Goal: Task Accomplishment & Management: Complete application form

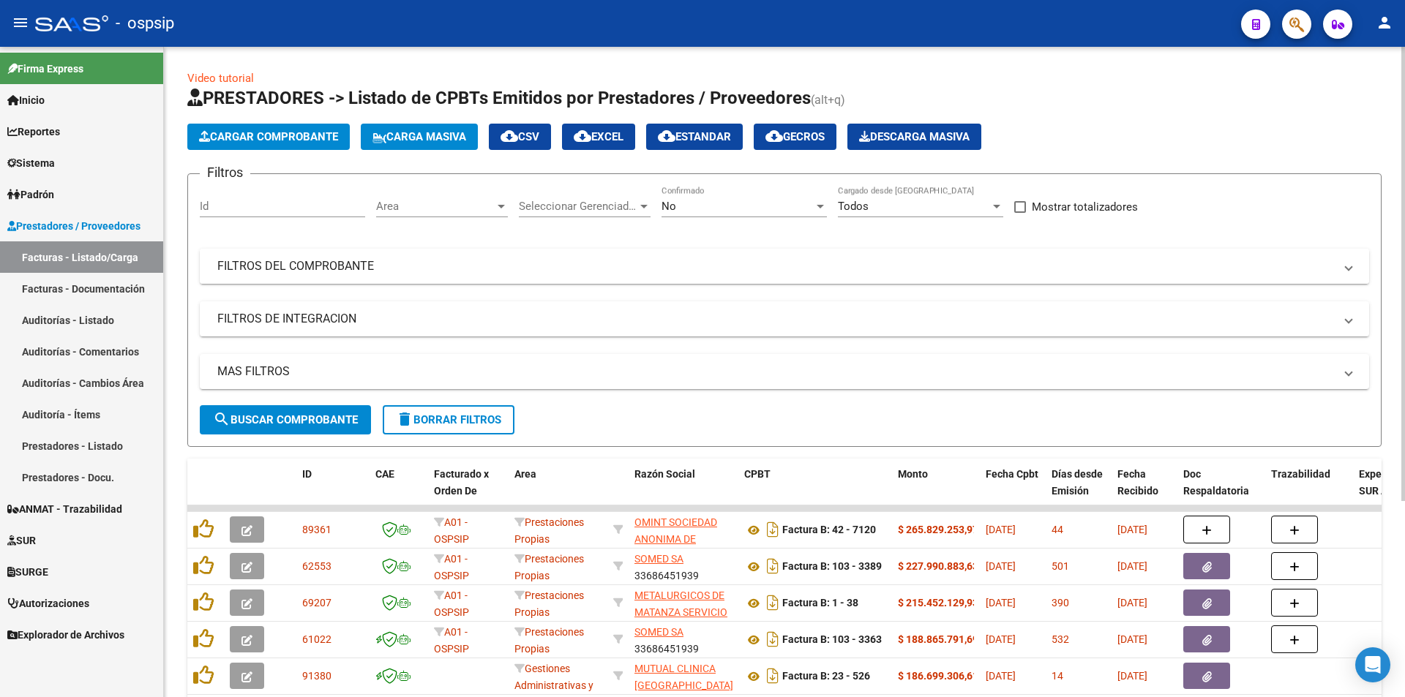
click at [330, 262] on mat-panel-title "FILTROS DEL COMPROBANTE" at bounding box center [775, 266] width 1117 height 16
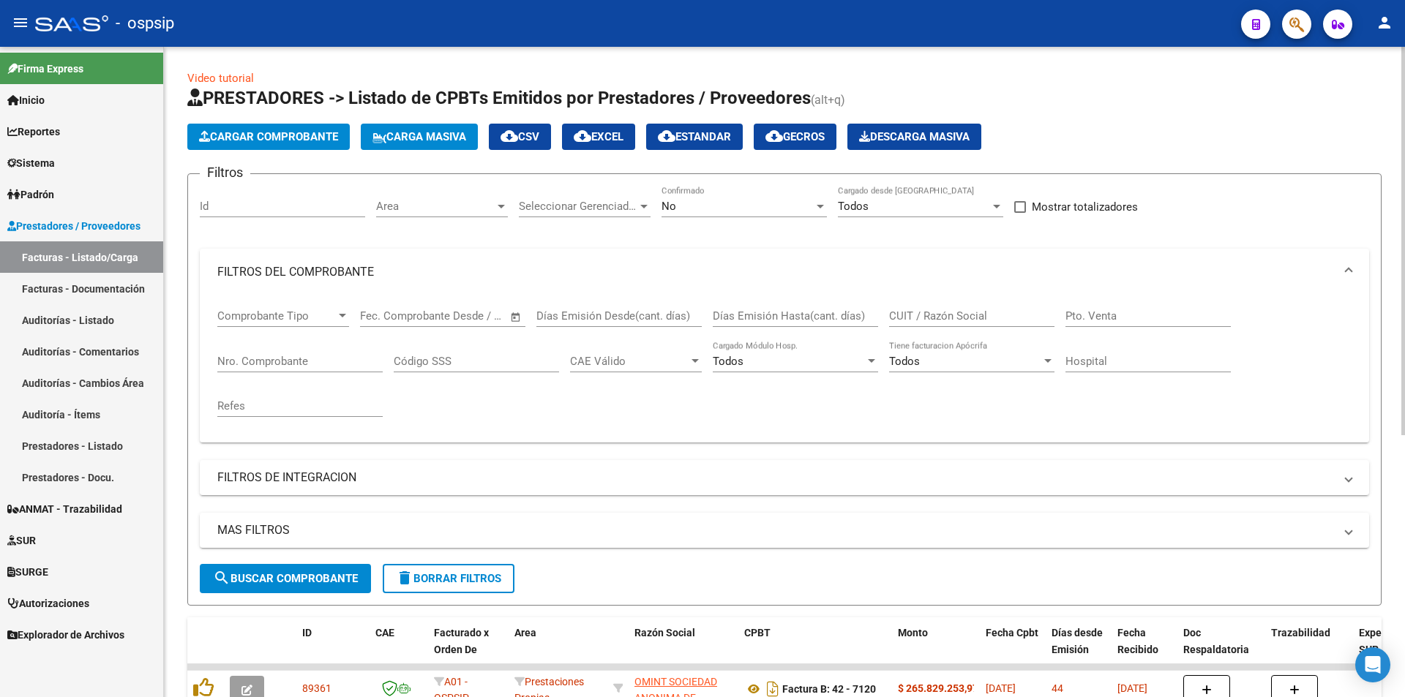
click at [272, 349] on div "Nro. Comprobante" at bounding box center [299, 356] width 165 height 31
click at [280, 355] on input "Nro. Comprobante" at bounding box center [299, 361] width 165 height 13
click at [282, 367] on input "Nro. Comprobante" at bounding box center [299, 361] width 165 height 13
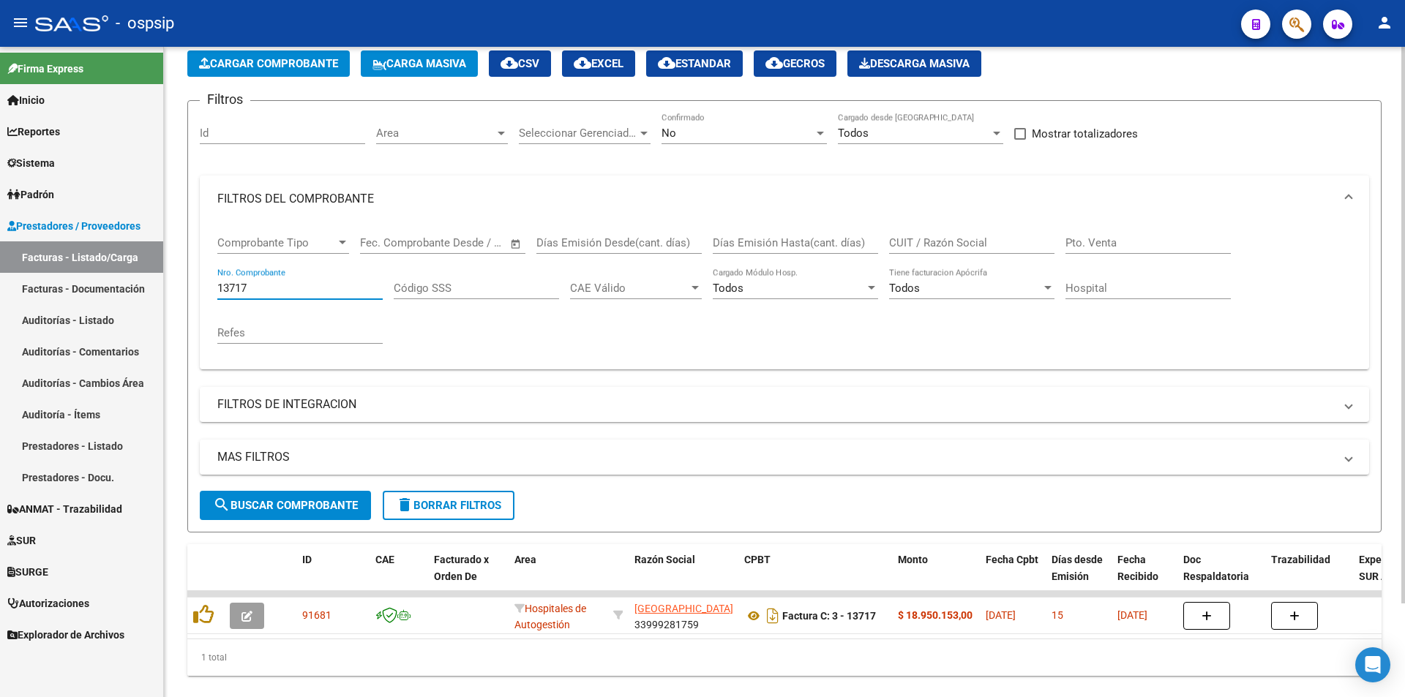
type input "13717"
drag, startPoint x: 503, startPoint y: 637, endPoint x: 510, endPoint y: 638, distance: 7.5
click at [510, 638] on datatable-body "91681 Hospitales de [GEOGRAPHIC_DATA] 33999281759 Factura C: 3 - 13717 $ 18.950…" at bounding box center [784, 615] width 1194 height 48
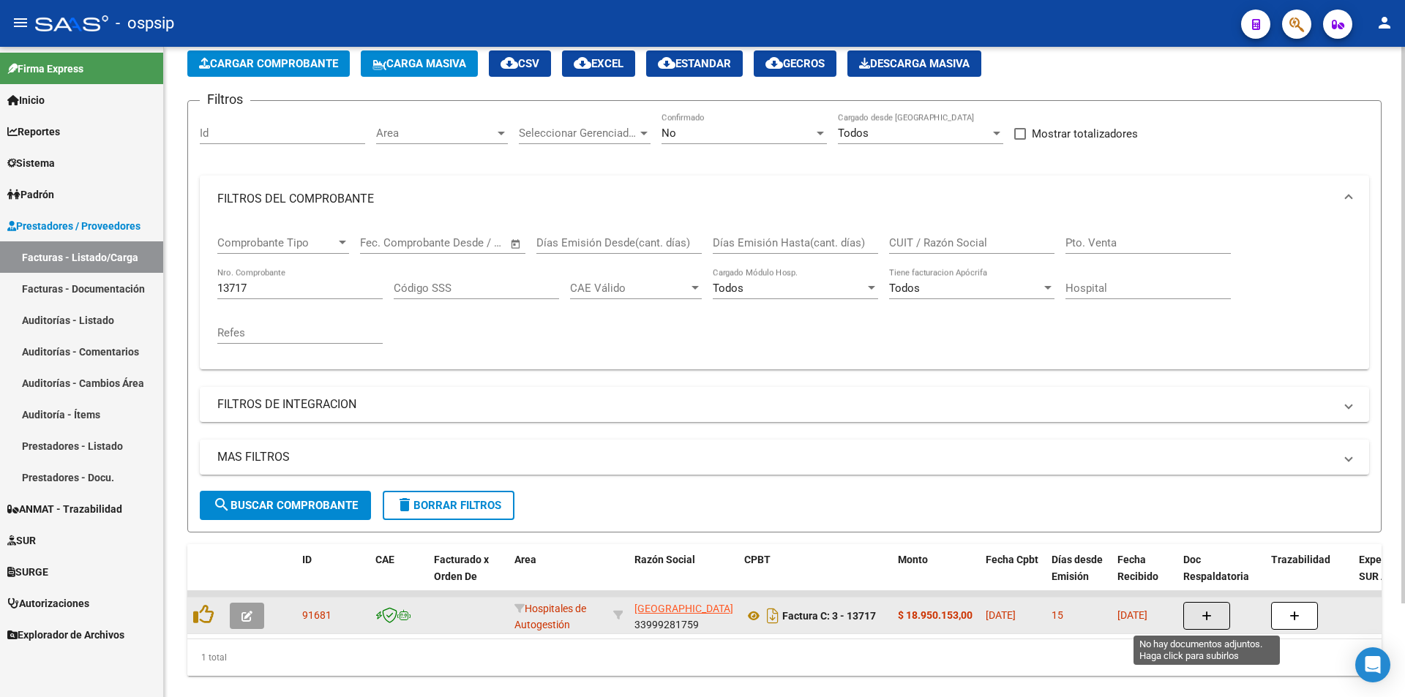
click at [1195, 624] on button "button" at bounding box center [1206, 616] width 47 height 28
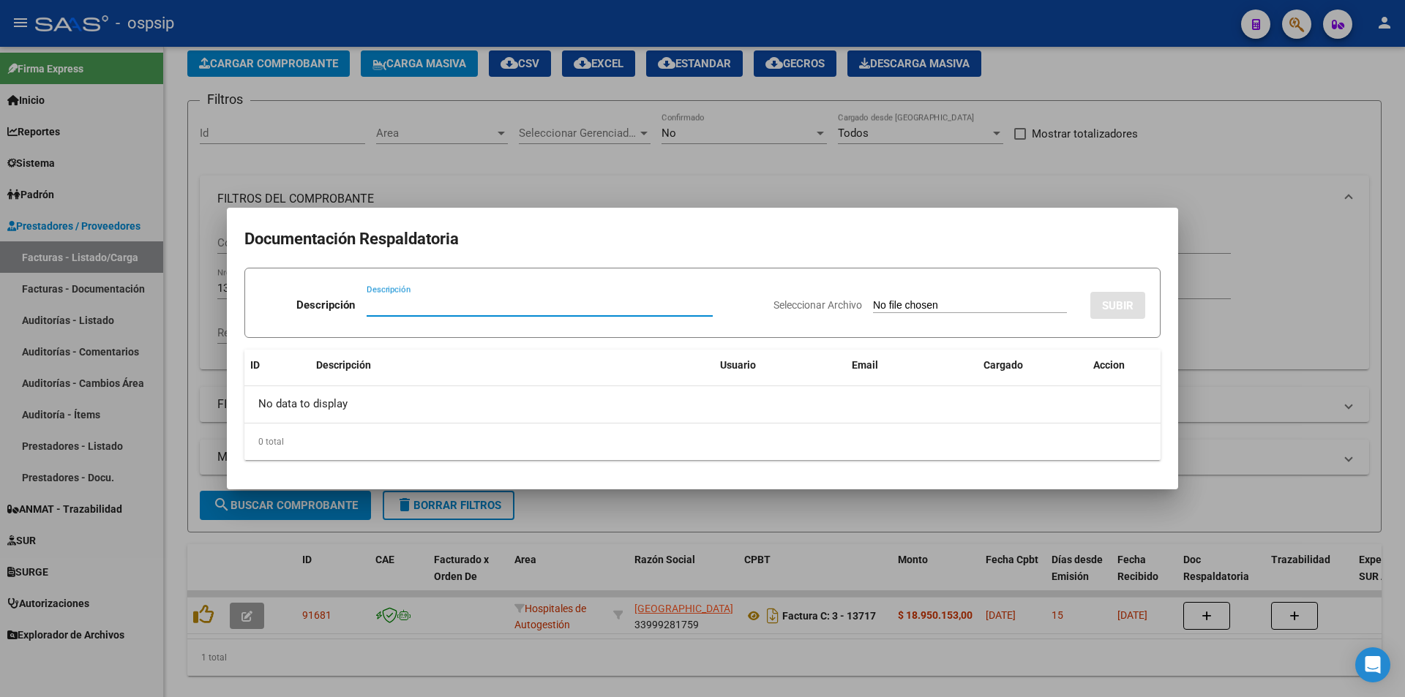
click at [601, 303] on input "Descripción" at bounding box center [540, 305] width 346 height 13
type input "RESPALDATORIA"
click at [909, 293] on div "Seleccionar Archivo SUBIR" at bounding box center [960, 302] width 372 height 45
drag, startPoint x: 1082, startPoint y: 312, endPoint x: 964, endPoint y: 312, distance: 118.6
click at [1077, 312] on div "Seleccionar Archivo SUBIR" at bounding box center [960, 302] width 372 height 45
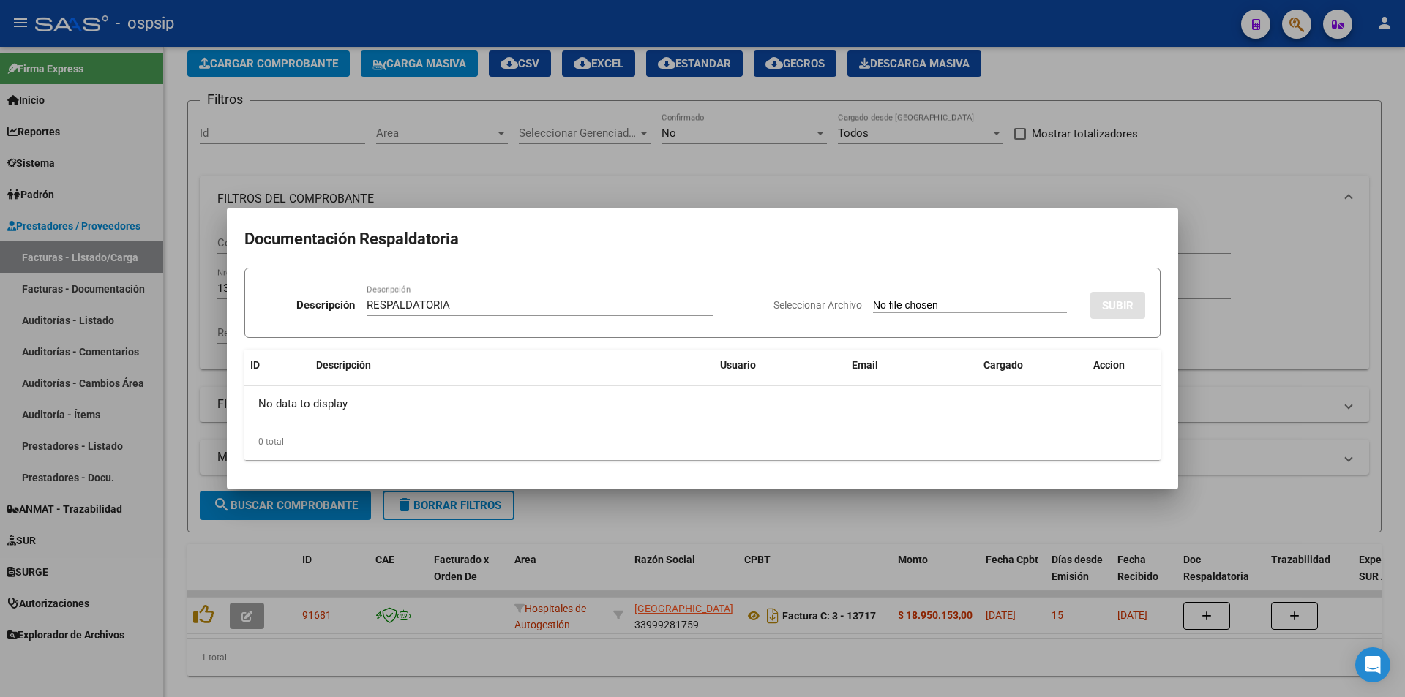
click at [964, 312] on input "Seleccionar Archivo" at bounding box center [970, 306] width 194 height 14
type input "C:\fakepath\FACT 13717 OSPSIP (87) (1).pdf"
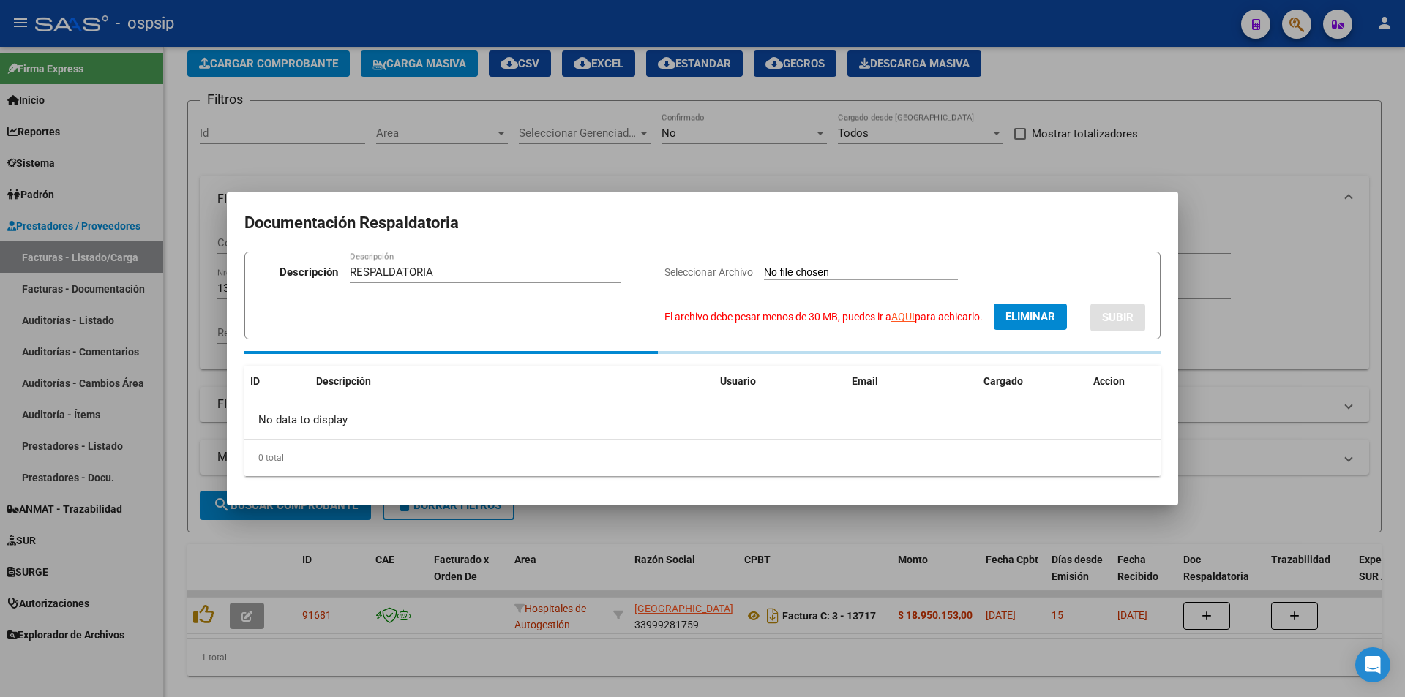
click at [930, 260] on form "Descripción RESPALDATORIA Descripción Seleccionar Archivo El archivo debe pesar…" at bounding box center [702, 295] width 916 height 87
click at [1011, 307] on button "Eliminar" at bounding box center [1030, 317] width 73 height 26
click at [921, 271] on input "Seleccionar Archivo El archivo debe pesar menos de 30 MB, puedes ir a AQUI para…" at bounding box center [946, 273] width 194 height 14
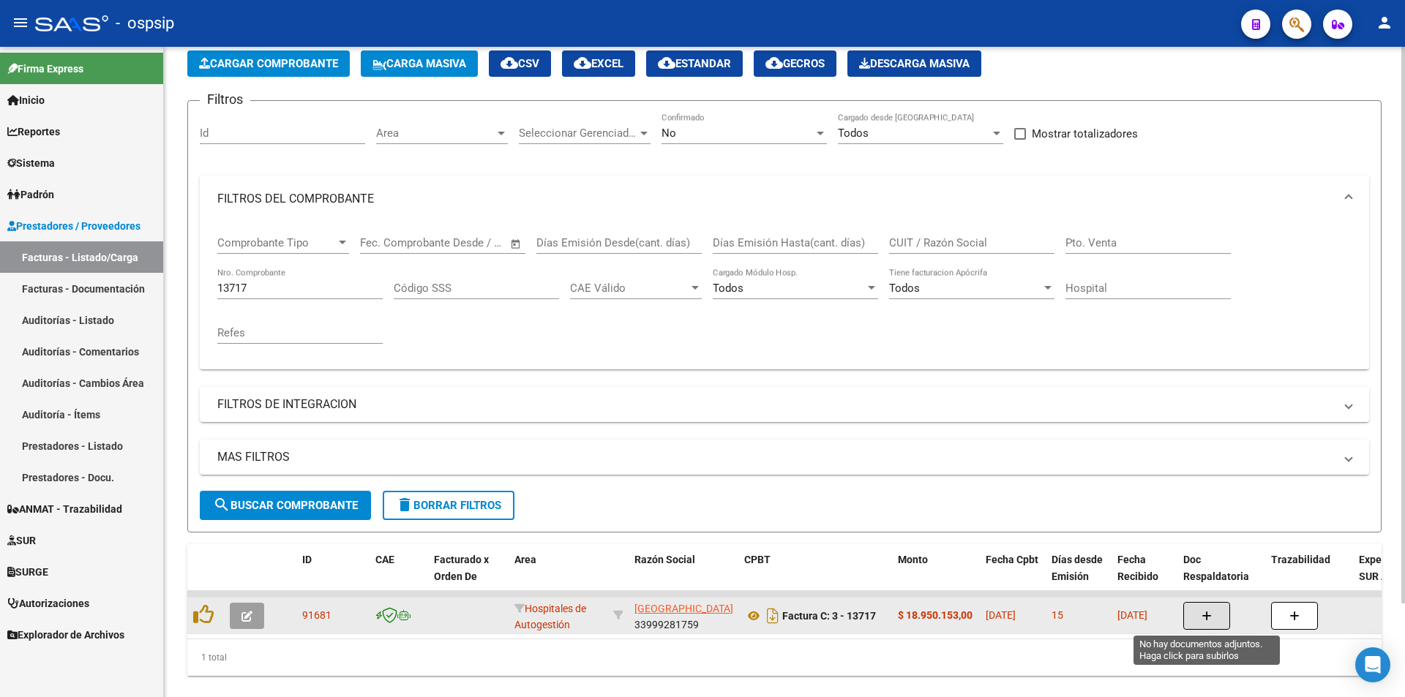
click at [1218, 613] on button "button" at bounding box center [1206, 616] width 47 height 28
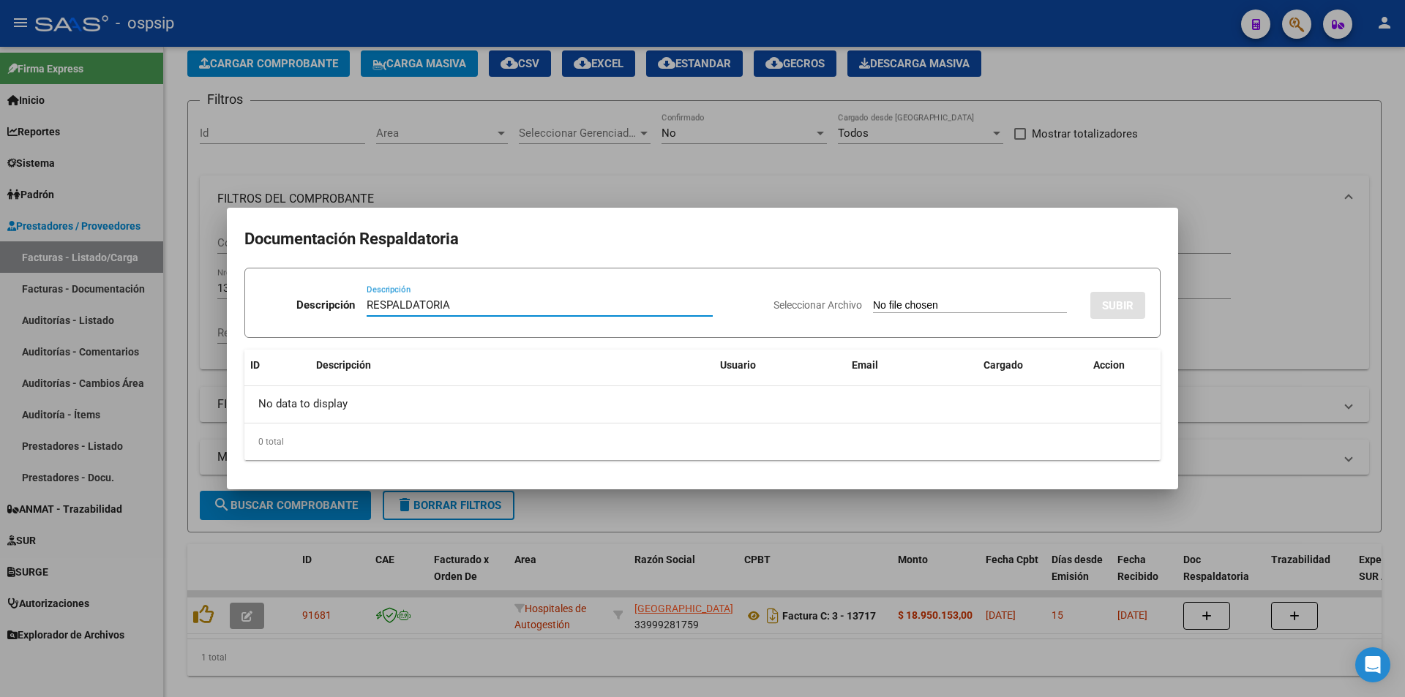
type input "RESPALDATORIA"
drag, startPoint x: 978, startPoint y: 278, endPoint x: 970, endPoint y: 302, distance: 25.5
click at [977, 284] on form "Descripción RESPALDATORIA Descripción Seleccionar Archivo SUBIR" at bounding box center [702, 303] width 916 height 70
click at [970, 302] on input "Seleccionar Archivo" at bounding box center [970, 306] width 194 height 14
type input "C:\fakepath\FACT 13717 OSPSIP (87) (1).rar"
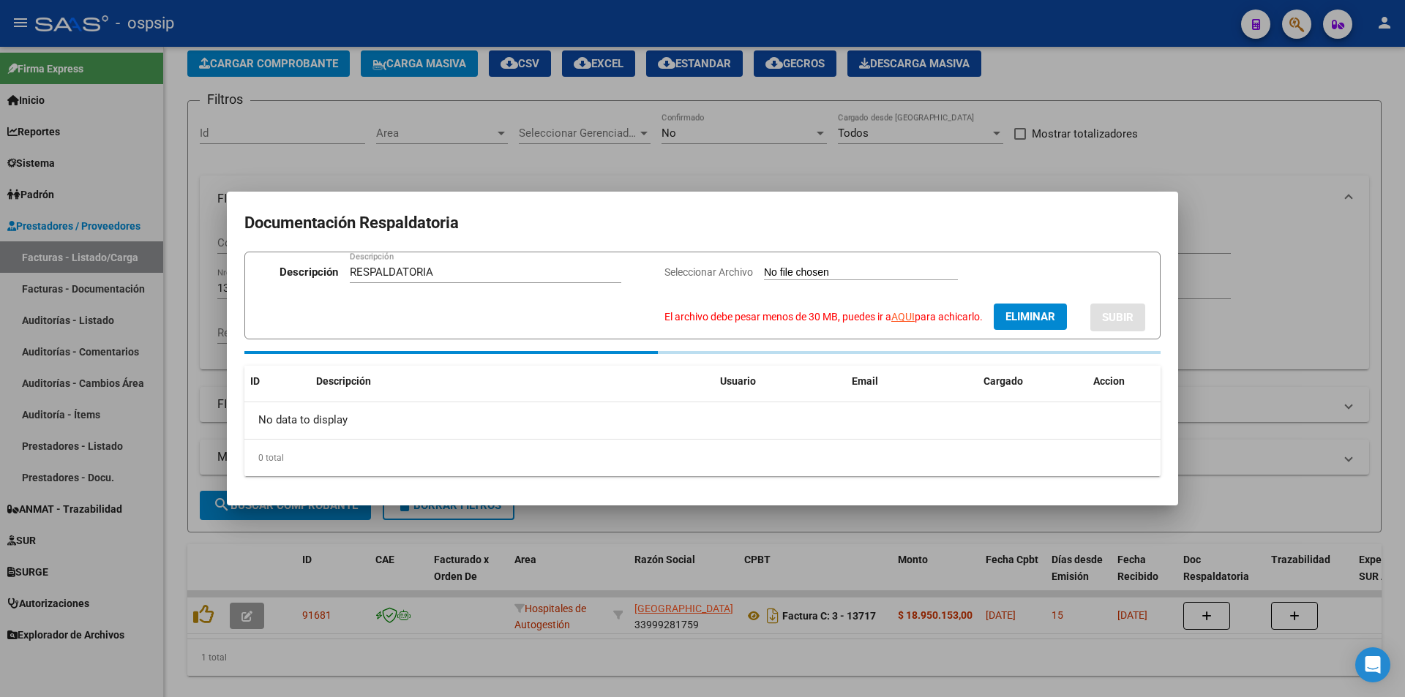
click at [963, 259] on form "Descripción RESPALDATORIA Descripción Seleccionar Archivo El archivo debe pesar…" at bounding box center [702, 295] width 916 height 87
click at [1026, 306] on button "Eliminar" at bounding box center [1030, 317] width 73 height 26
click at [845, 320] on span "El archivo debe pesar menos de 30 MB, puedes ir a AQUI para achicarlo." at bounding box center [908, 317] width 318 height 12
click at [849, 280] on input "Seleccionar Archivo El archivo debe pesar menos de 30 MB, puedes ir a AQUI para…" at bounding box center [946, 273] width 194 height 14
drag, startPoint x: 896, startPoint y: 319, endPoint x: 886, endPoint y: 320, distance: 11.0
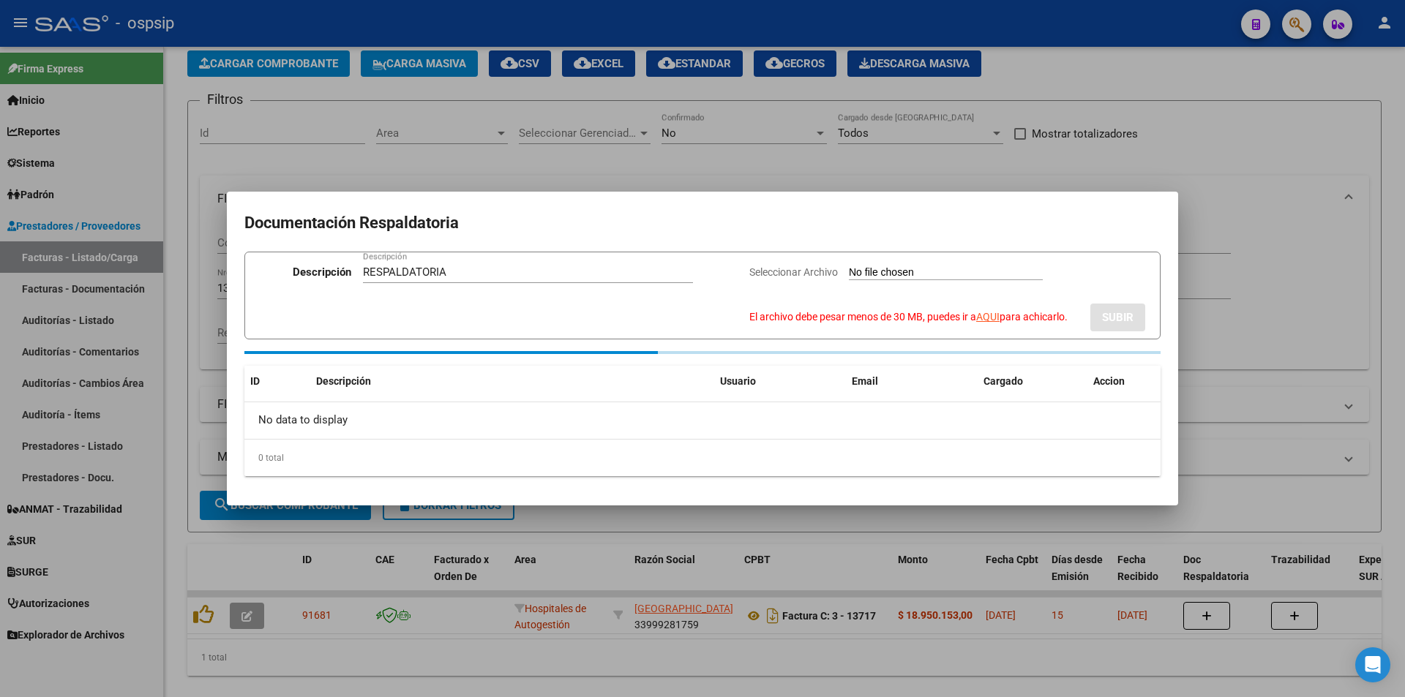
click at [886, 320] on span "El archivo debe pesar menos de 30 MB, puedes ir a AQUI para achicarlo." at bounding box center [908, 317] width 318 height 12
click at [886, 280] on input "Seleccionar Archivo El archivo debe pesar menos de 30 MB, puedes ir a AQUI para…" at bounding box center [946, 273] width 194 height 14
click at [980, 315] on link "AQUI" at bounding box center [987, 317] width 23 height 12
click at [867, 262] on form "Descripción RESPALDATORIA Descripción Seleccionar Archivo El archivo debe pesar…" at bounding box center [702, 295] width 916 height 87
click at [876, 269] on input "Seleccionar Archivo El archivo debe pesar menos de 30 MB, puedes ir a AQUI para…" at bounding box center [946, 273] width 194 height 14
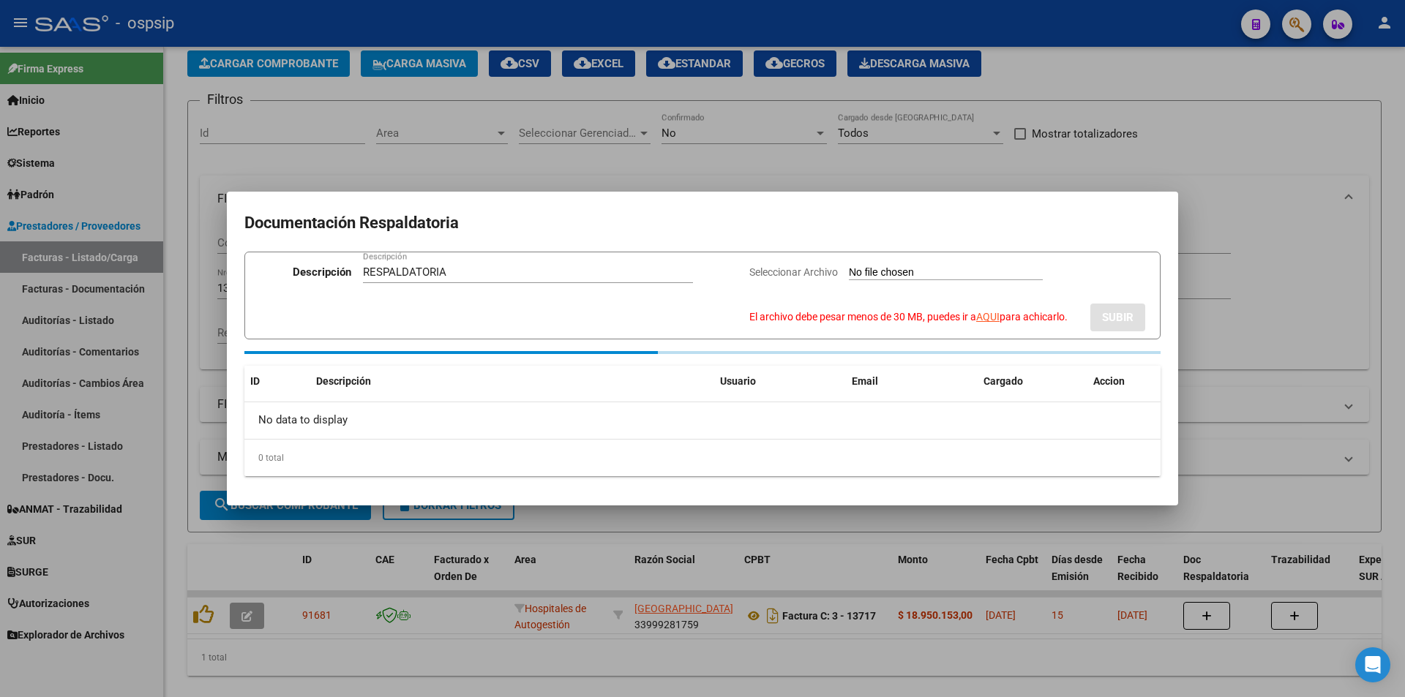
click at [601, 269] on input "RESPALDATORIA" at bounding box center [528, 272] width 330 height 13
type input "RESPALDATORIA 1"
click at [894, 268] on input "Seleccionar Archivo El archivo debe pesar menos de 30 MB, puedes ir a AQUI para…" at bounding box center [946, 273] width 194 height 14
type input "C:\fakepath\PARTE 1.pdf"
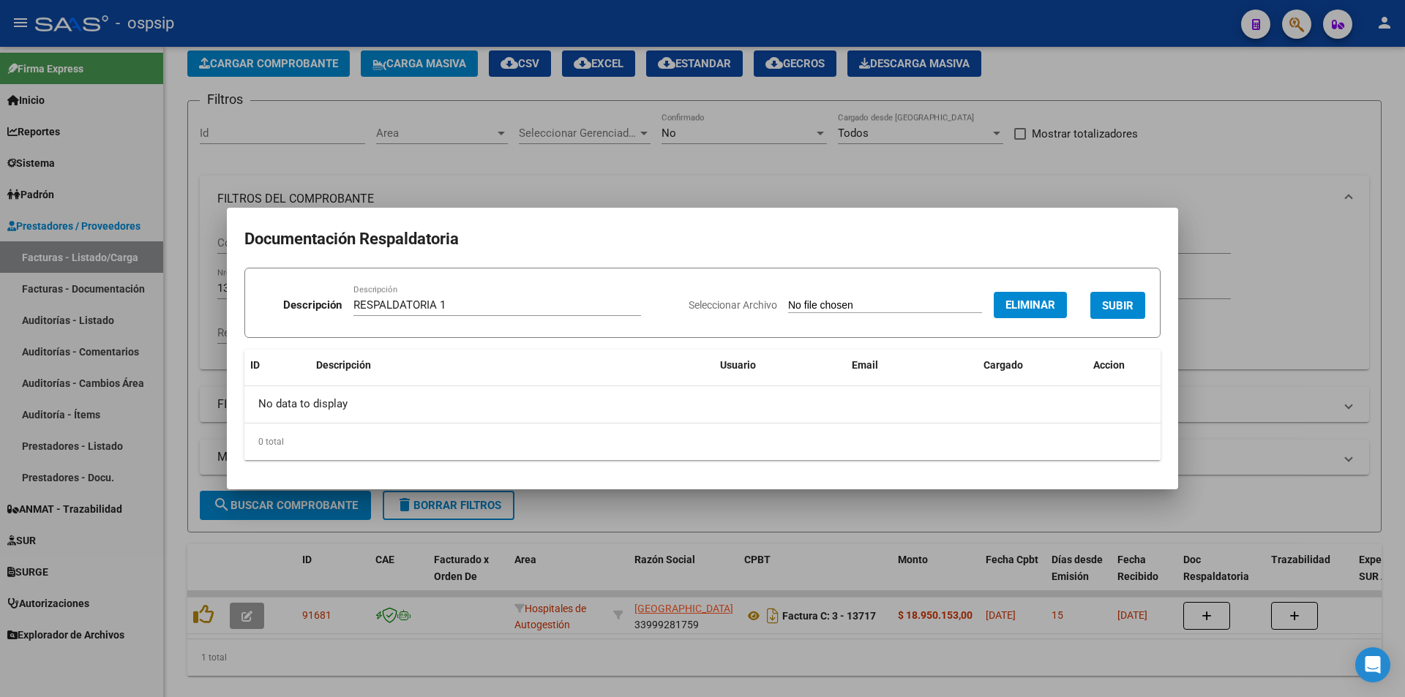
click at [1117, 301] on span "SUBIR" at bounding box center [1117, 305] width 31 height 13
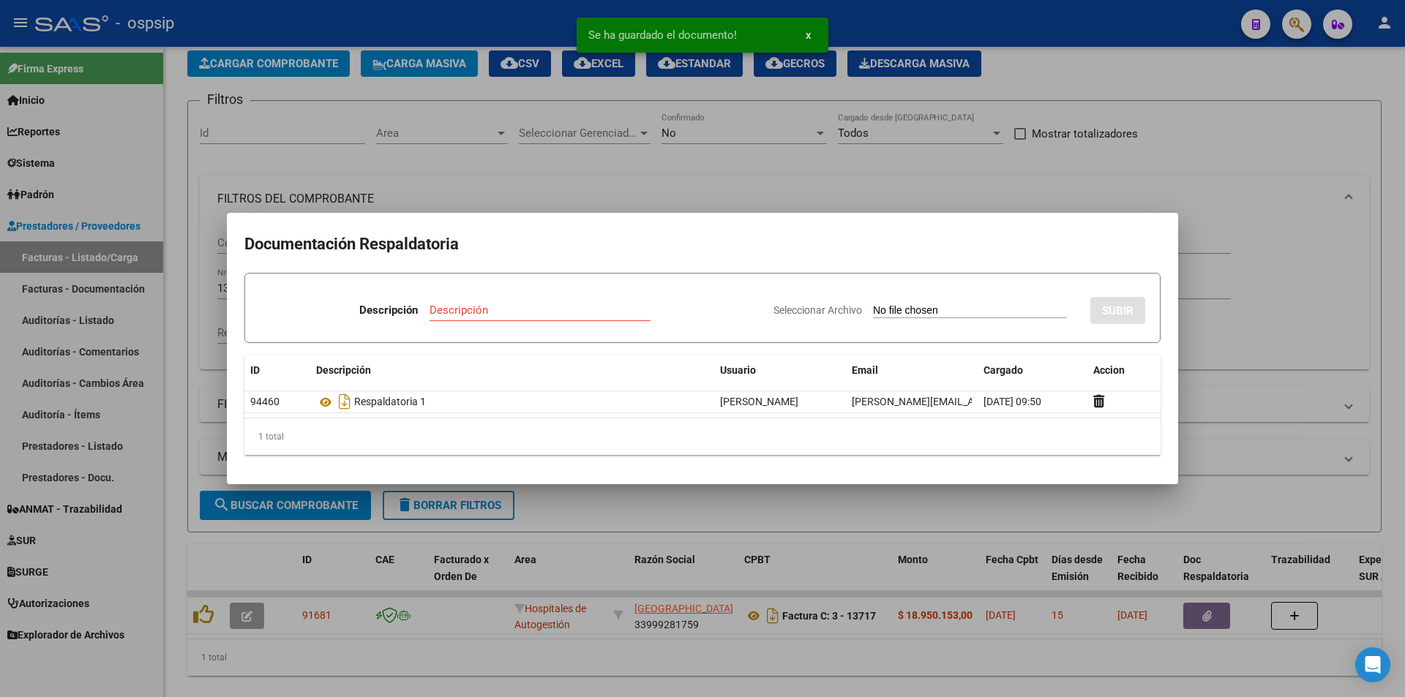
click at [481, 308] on input "Descripción" at bounding box center [540, 310] width 221 height 13
type input "RESPALDATORIA 2"
click at [953, 315] on input "Seleccionar Archivo" at bounding box center [970, 311] width 194 height 14
type input "C:\fakepath\PARTE 2.pdf"
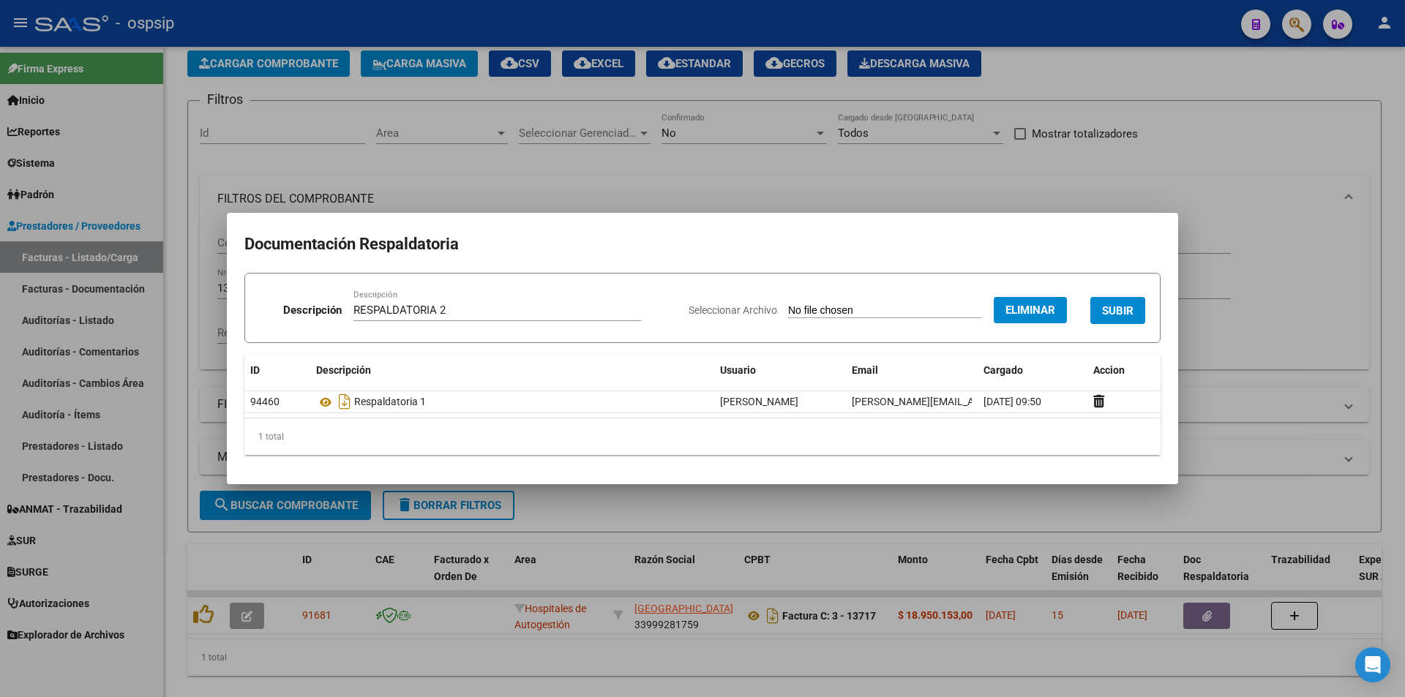
click at [1135, 307] on button "SUBIR" at bounding box center [1117, 310] width 55 height 27
